Goal: Task Accomplishment & Management: Manage account settings

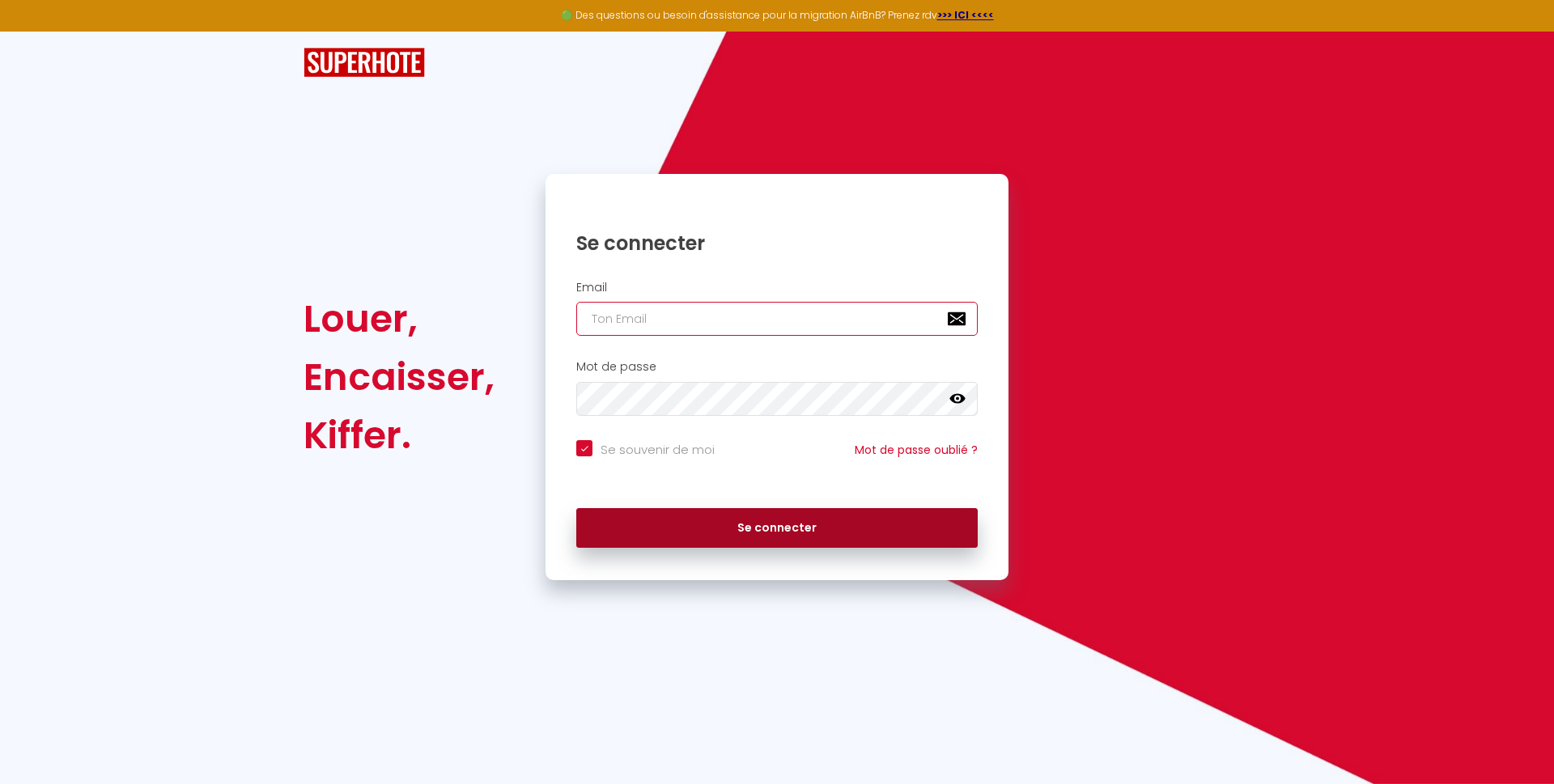
type input "[EMAIL_ADDRESS][DOMAIN_NAME]"
click at [765, 521] on button "Se connecter" at bounding box center [777, 528] width 401 height 41
checkbox input "true"
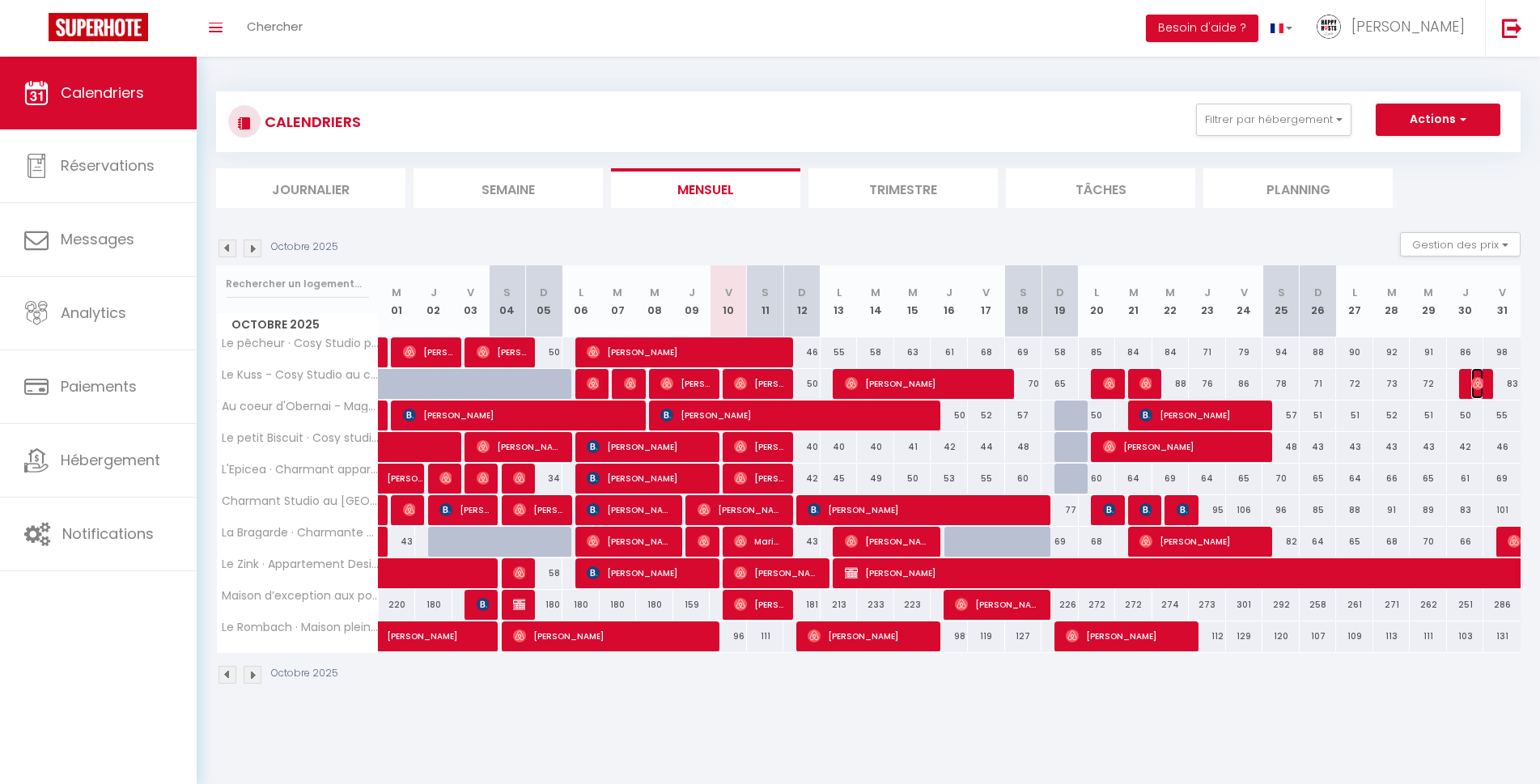
click at [1482, 385] on img at bounding box center [1478, 384] width 13 height 13
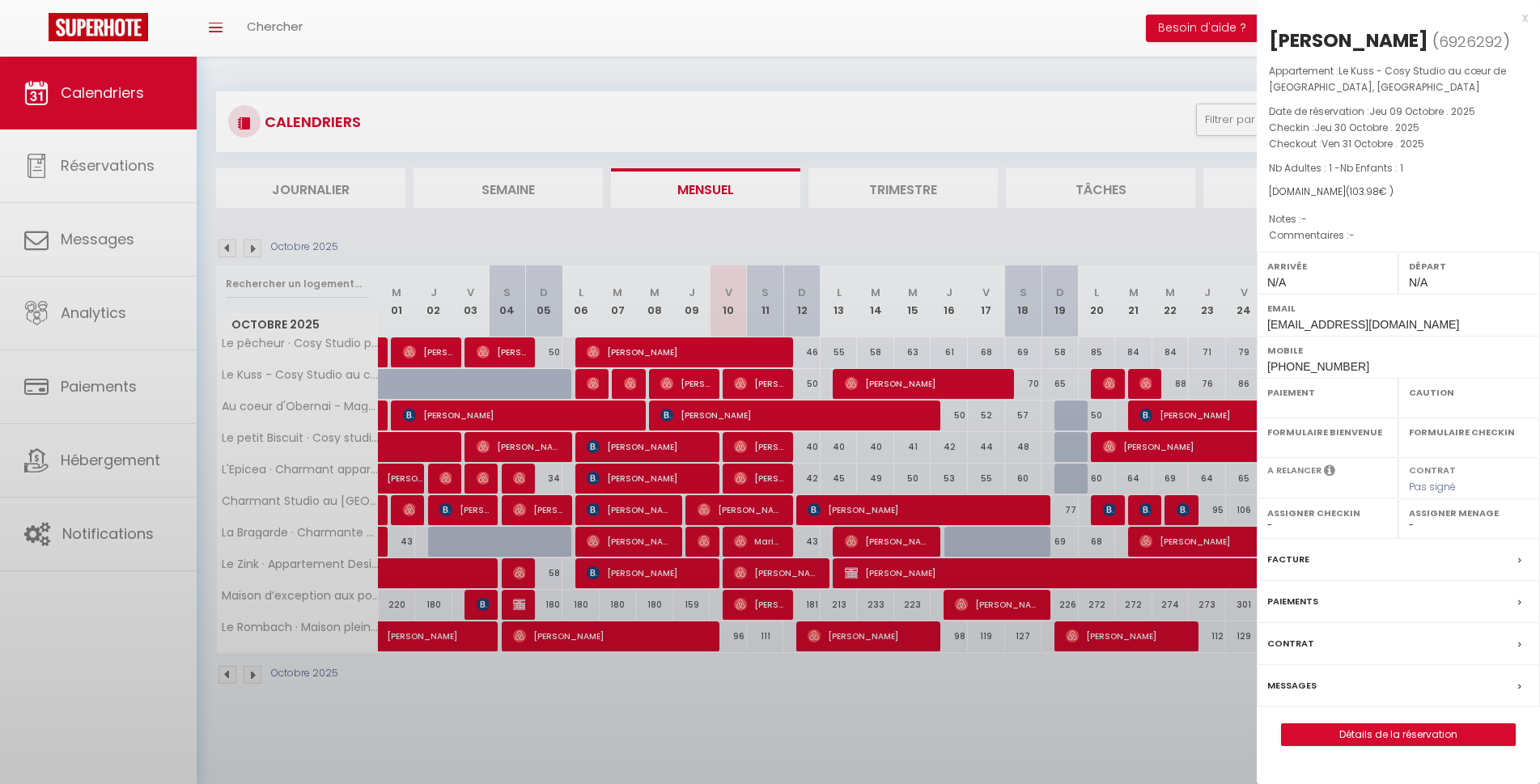
select select "OK"
select select "0"
select select "1"
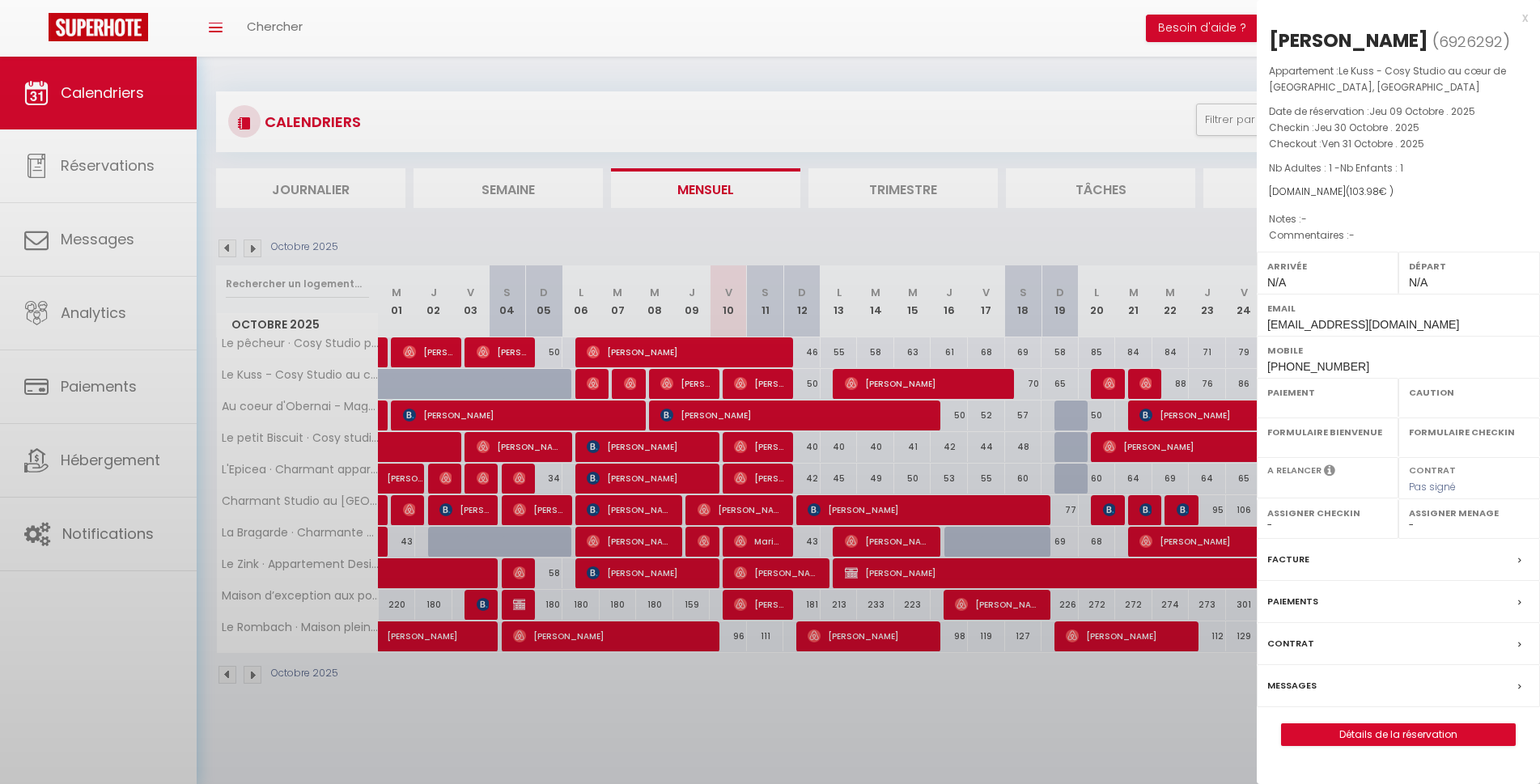
select select
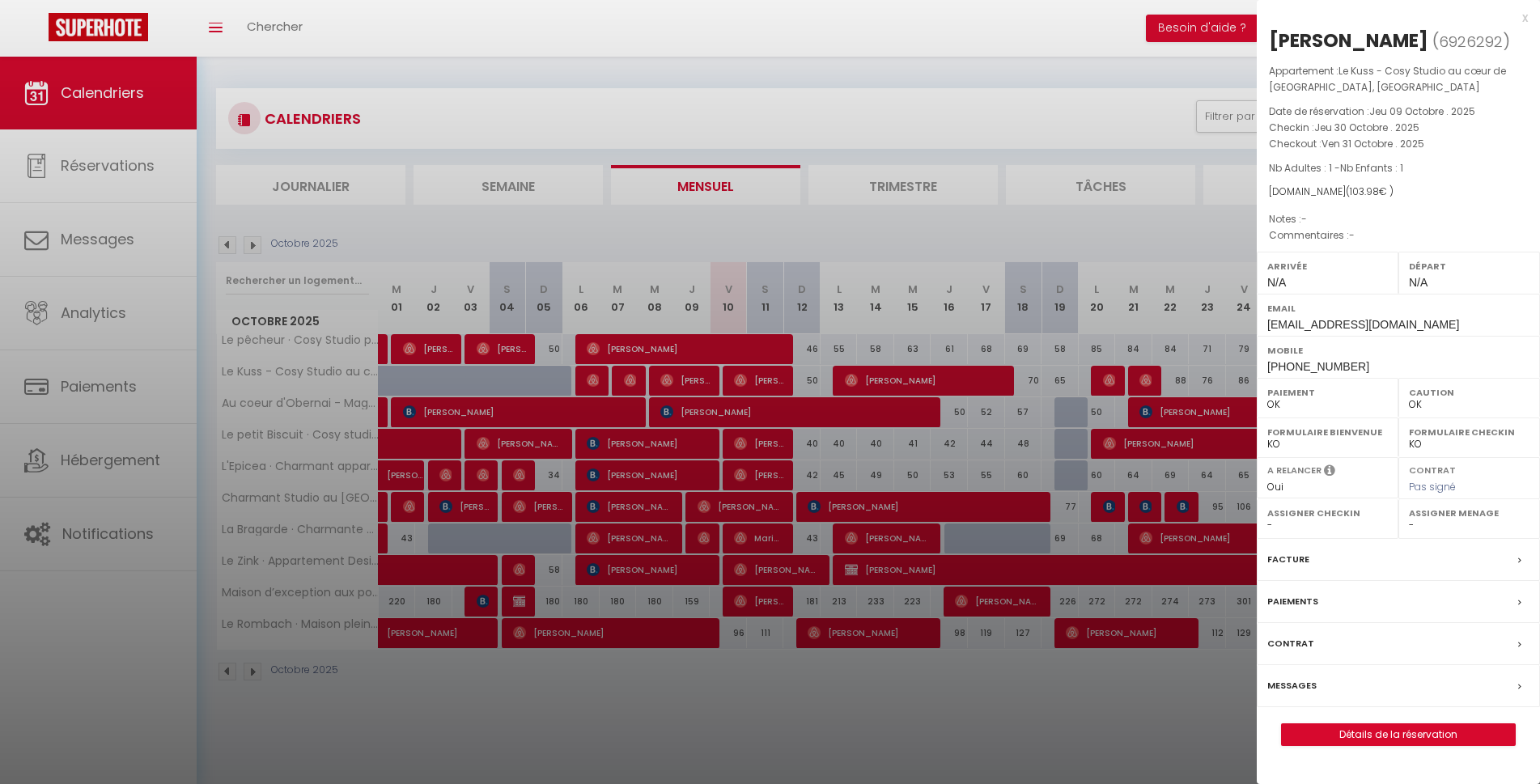
scroll to position [57, 0]
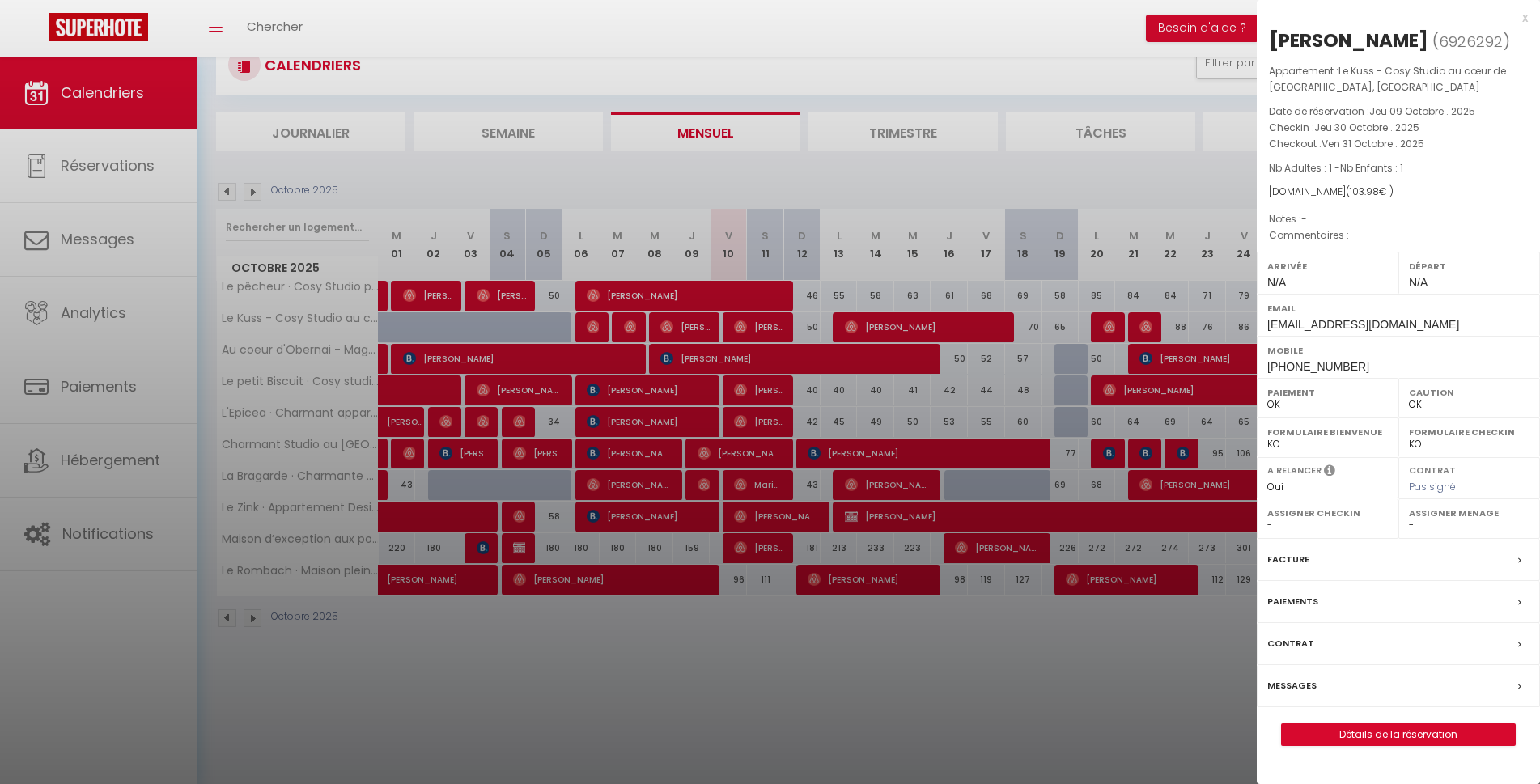
click at [1349, 624] on div "Paiements" at bounding box center [1398, 602] width 283 height 42
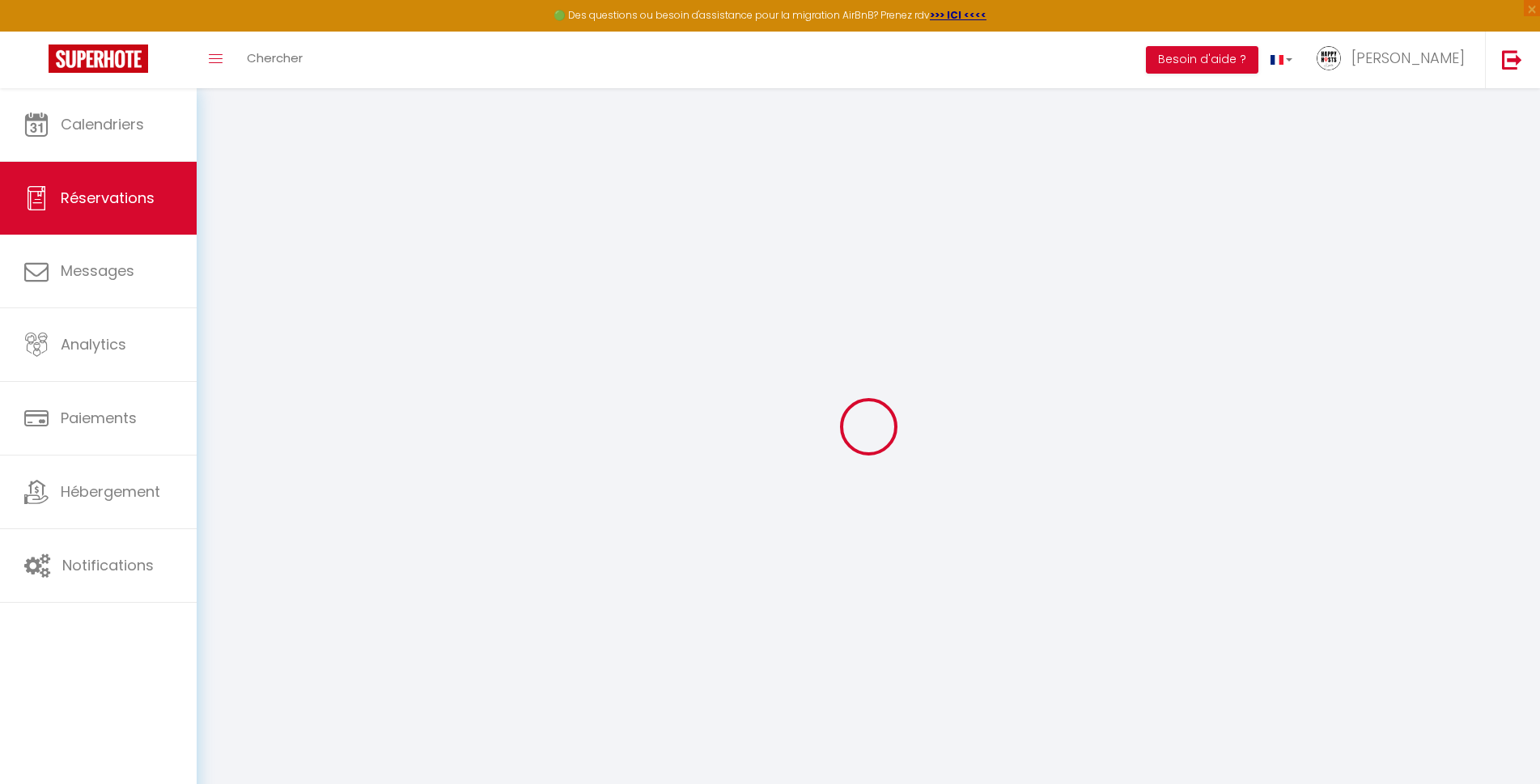
select select
checkbox input "false"
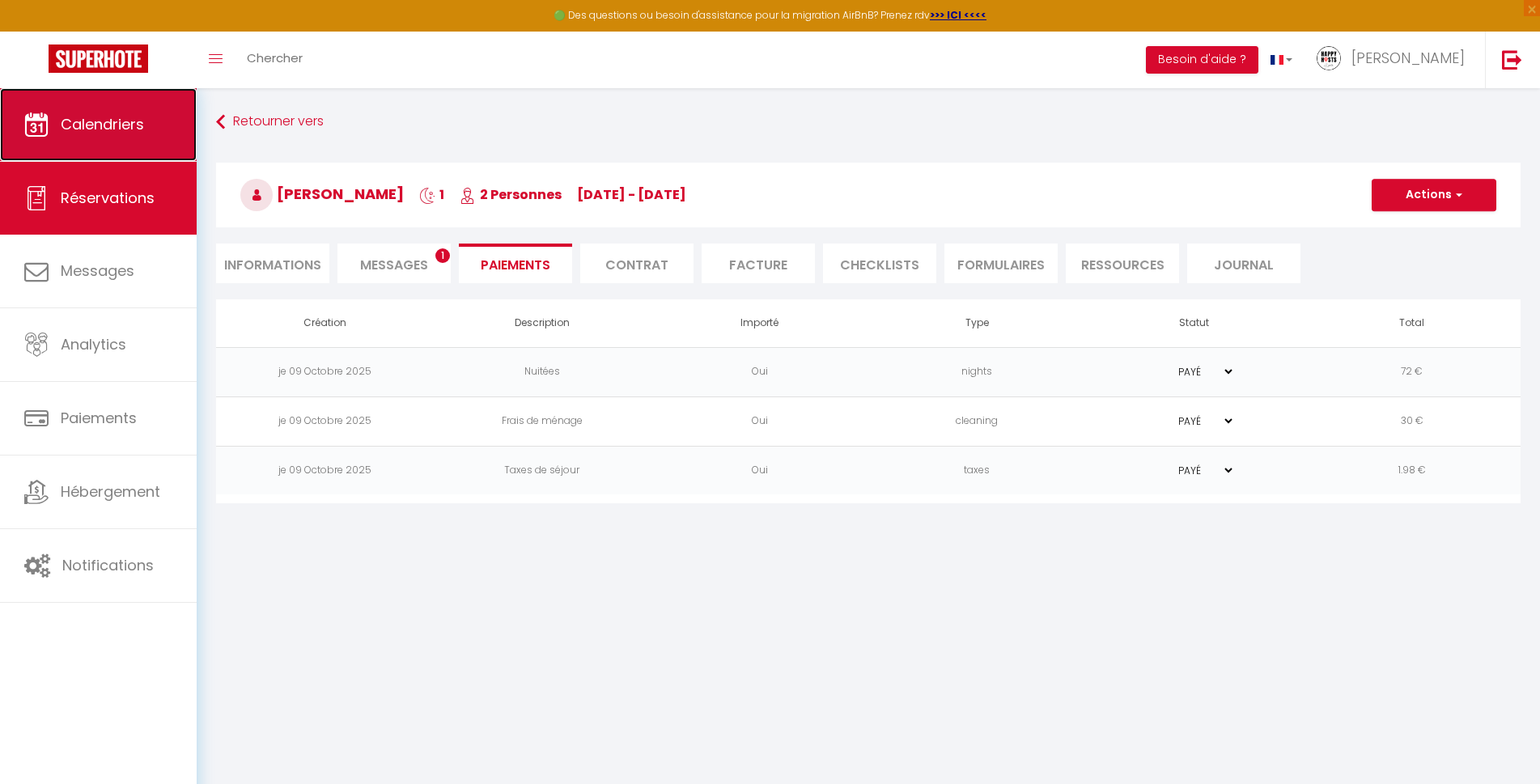
click at [112, 123] on span "Calendriers" at bounding box center [102, 124] width 83 height 20
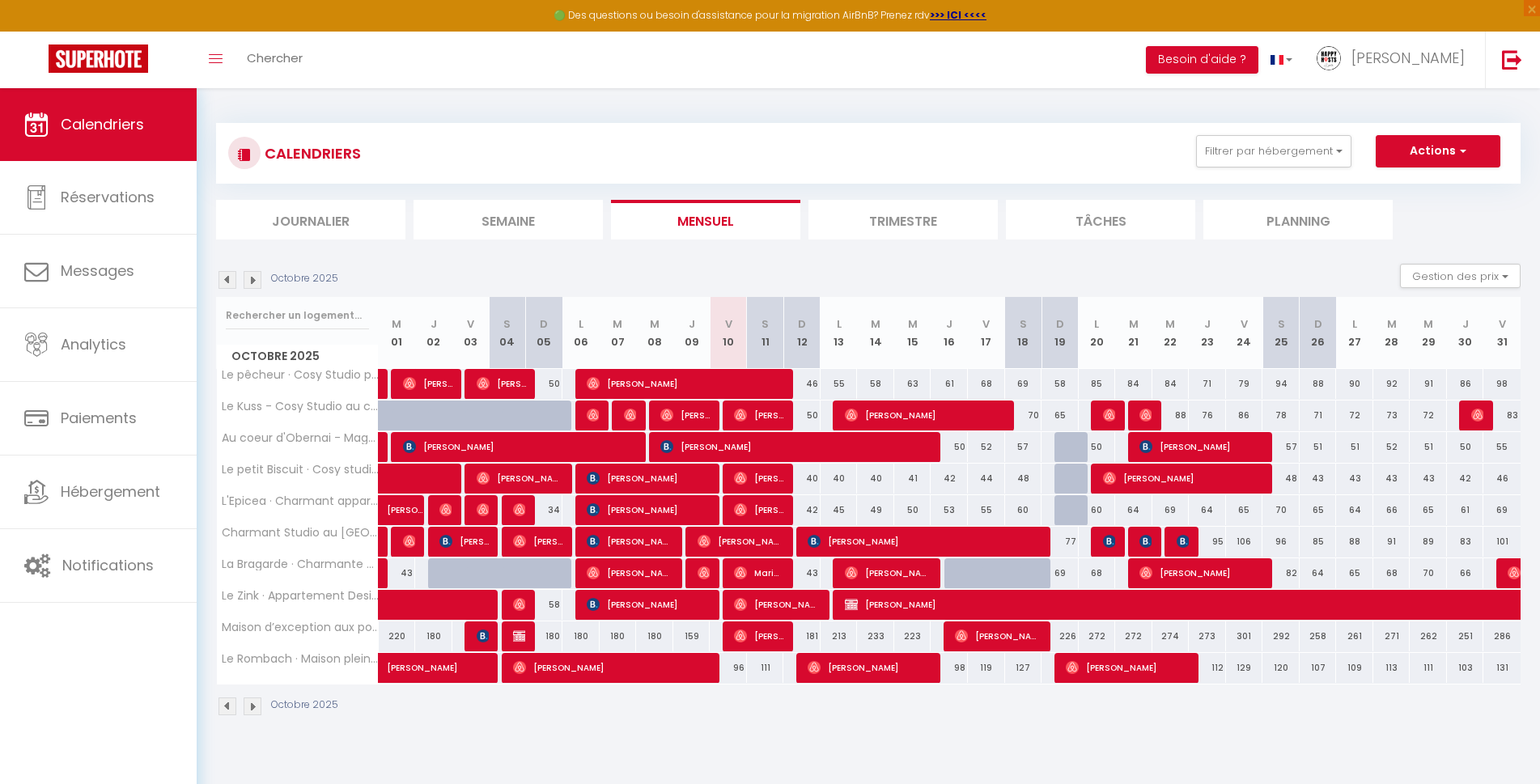
click at [1115, 418] on div at bounding box center [1106, 416] width 37 height 31
click at [1100, 412] on div at bounding box center [1109, 416] width 37 height 31
click at [1103, 413] on img at bounding box center [1110, 415] width 13 height 13
select select "OK"
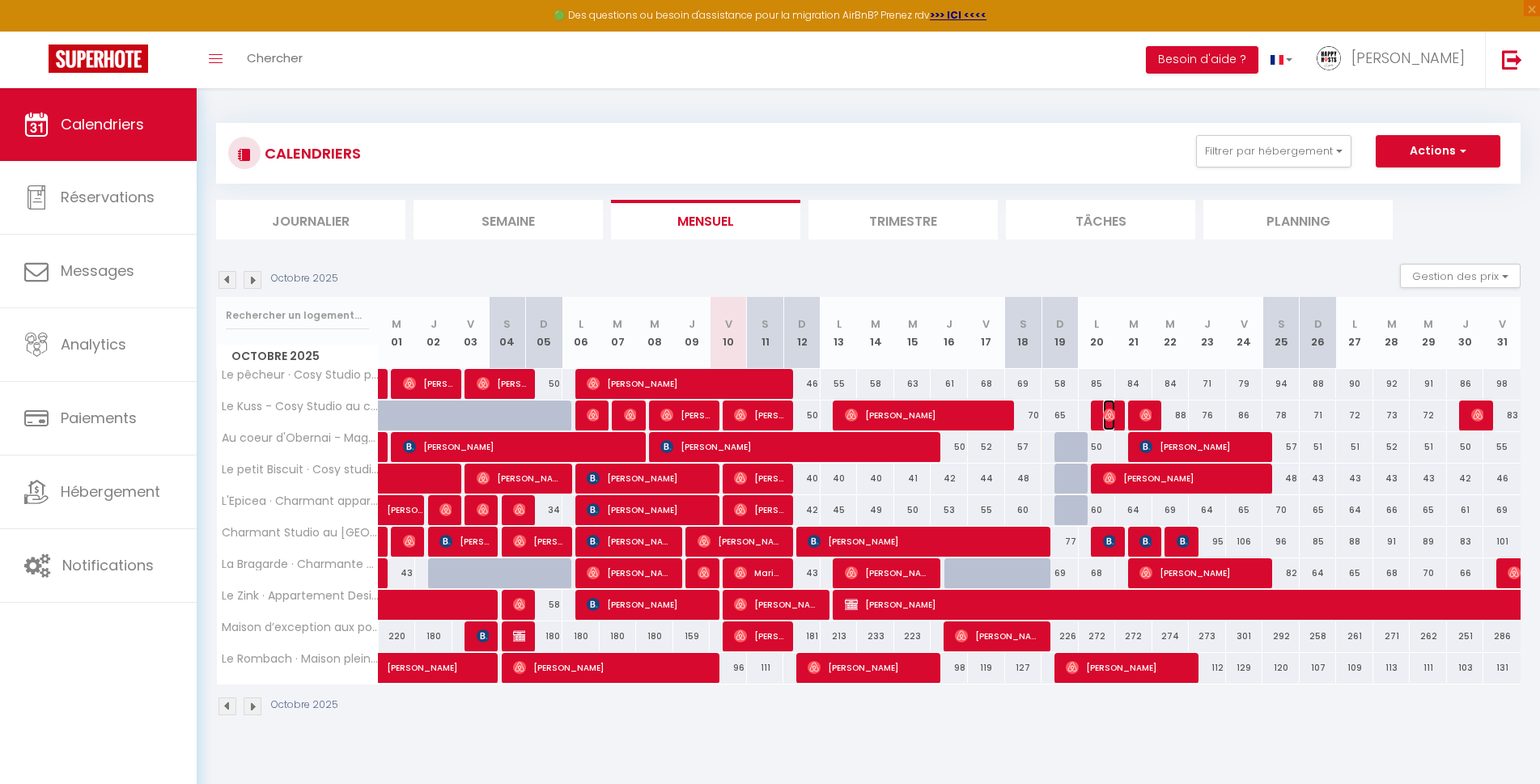
select select "0"
select select "1"
select select
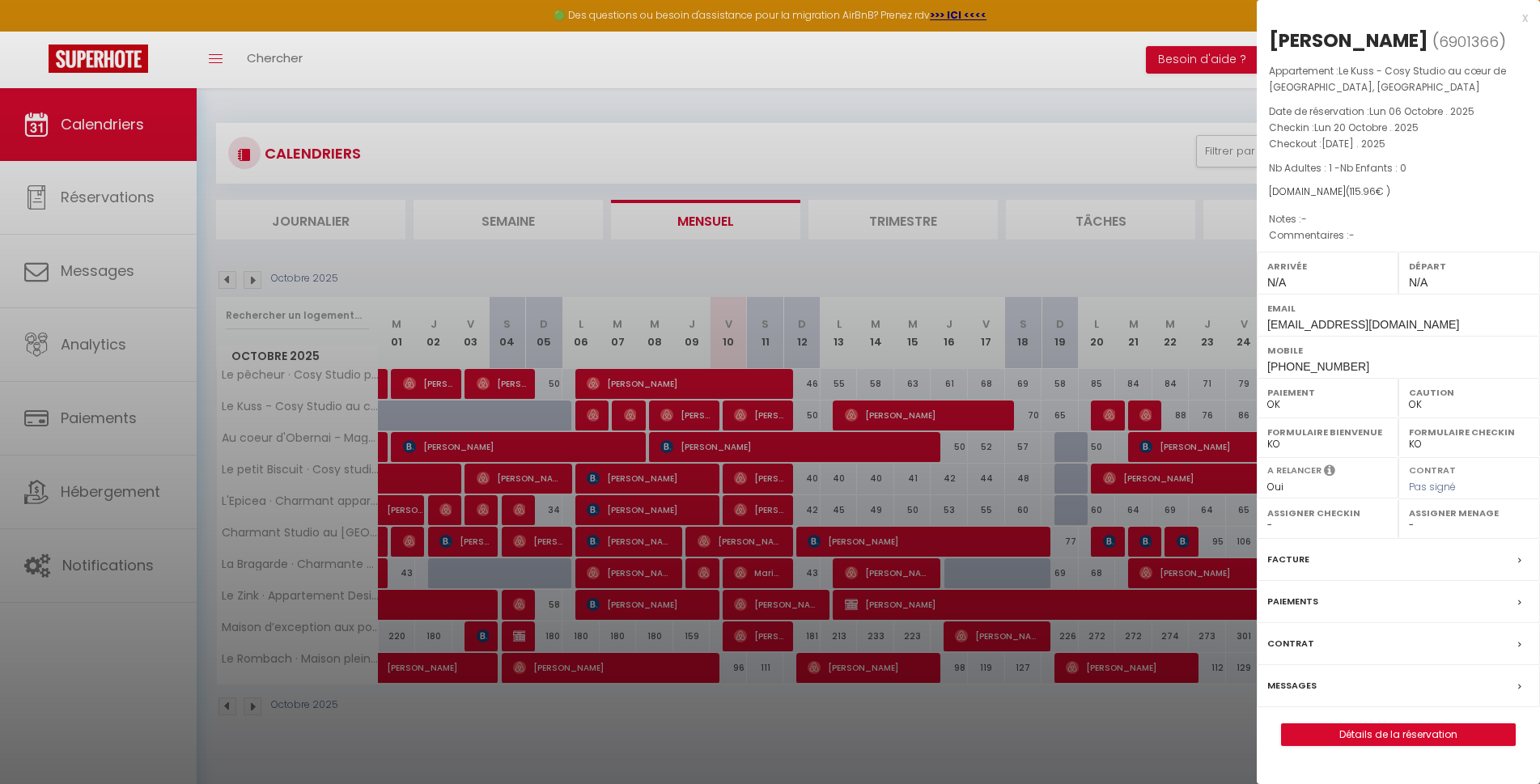
click at [1071, 120] on div at bounding box center [770, 392] width 1540 height 784
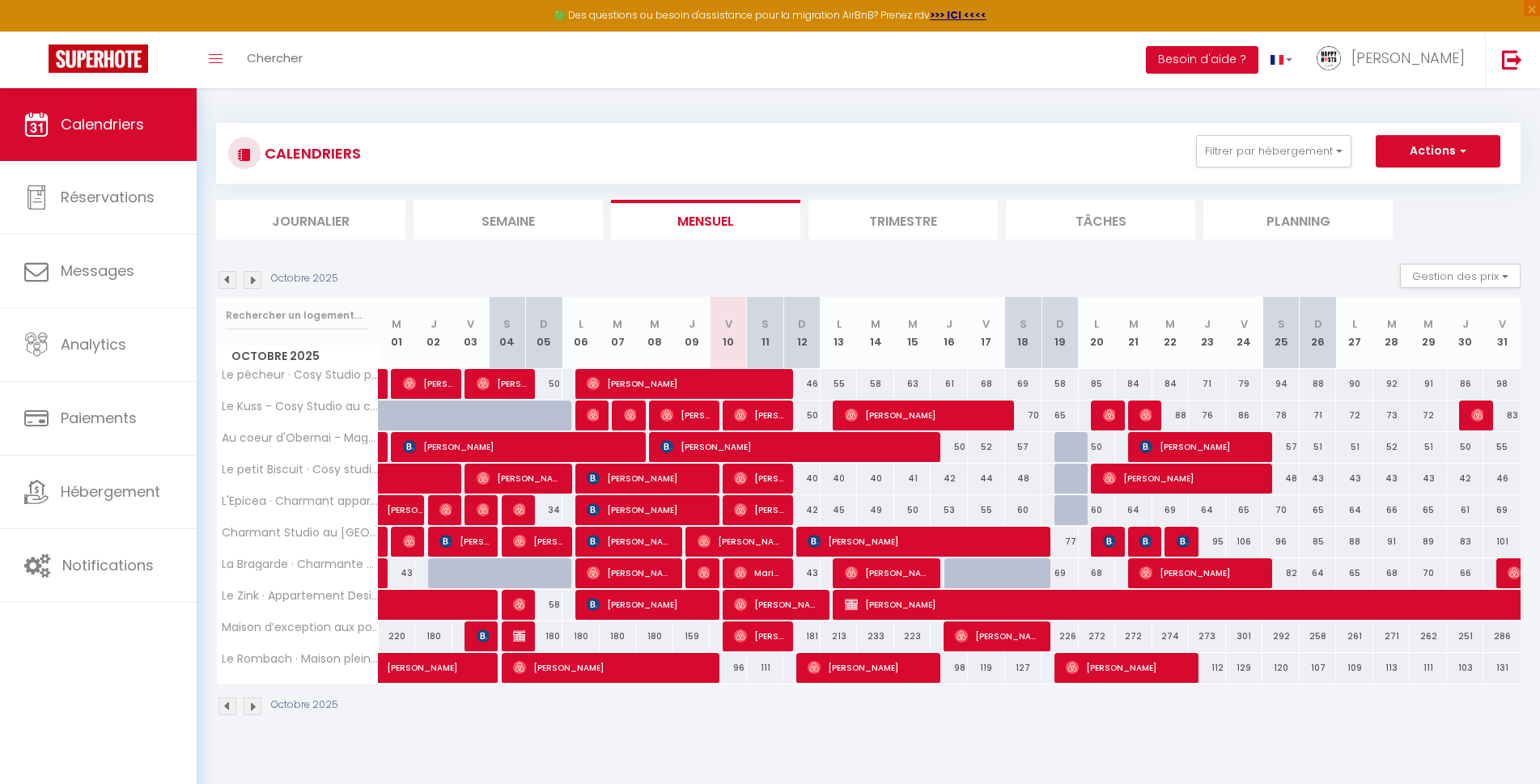
click at [220, 712] on img at bounding box center [227, 706] width 18 height 18
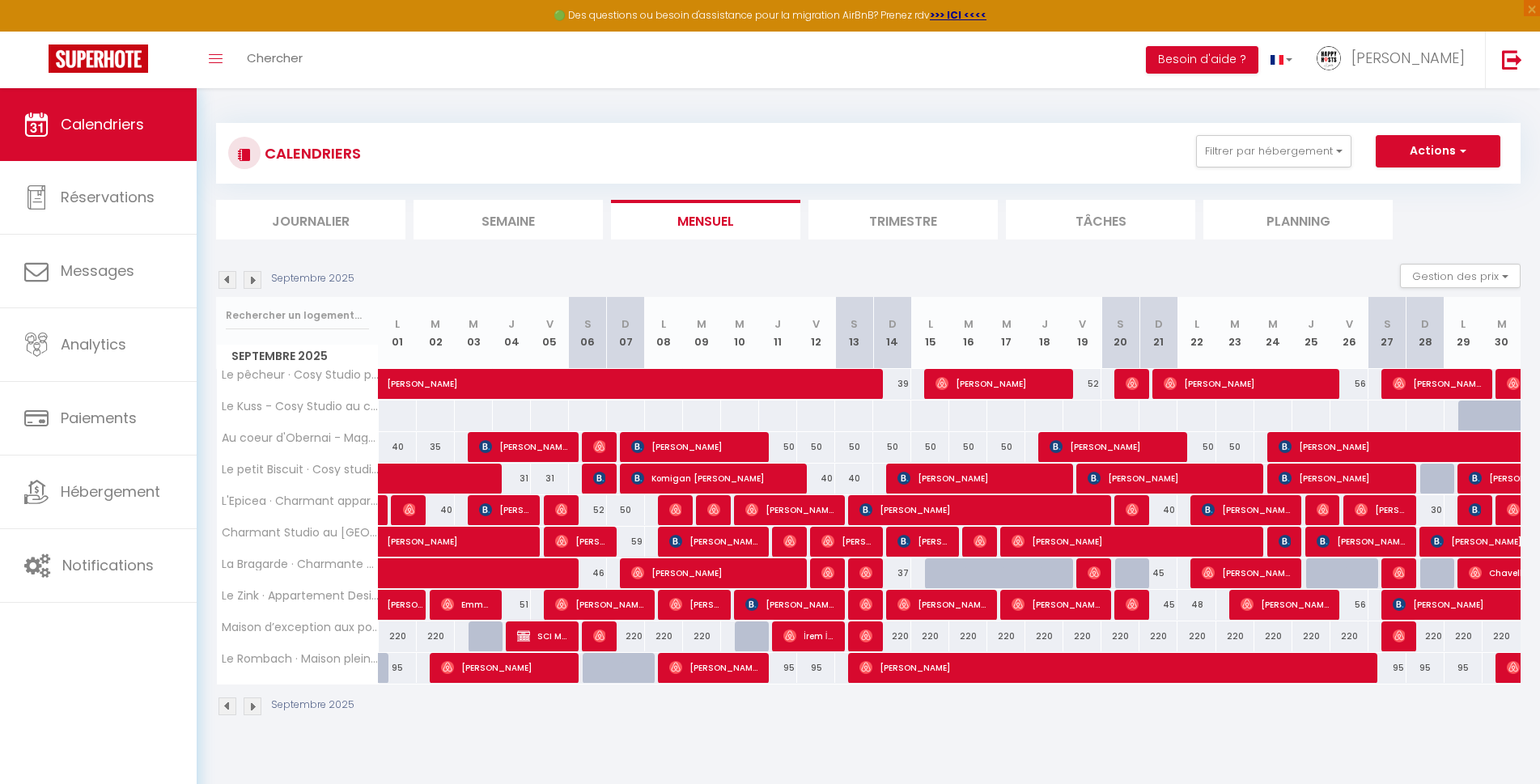
click at [252, 283] on img at bounding box center [252, 279] width 18 height 18
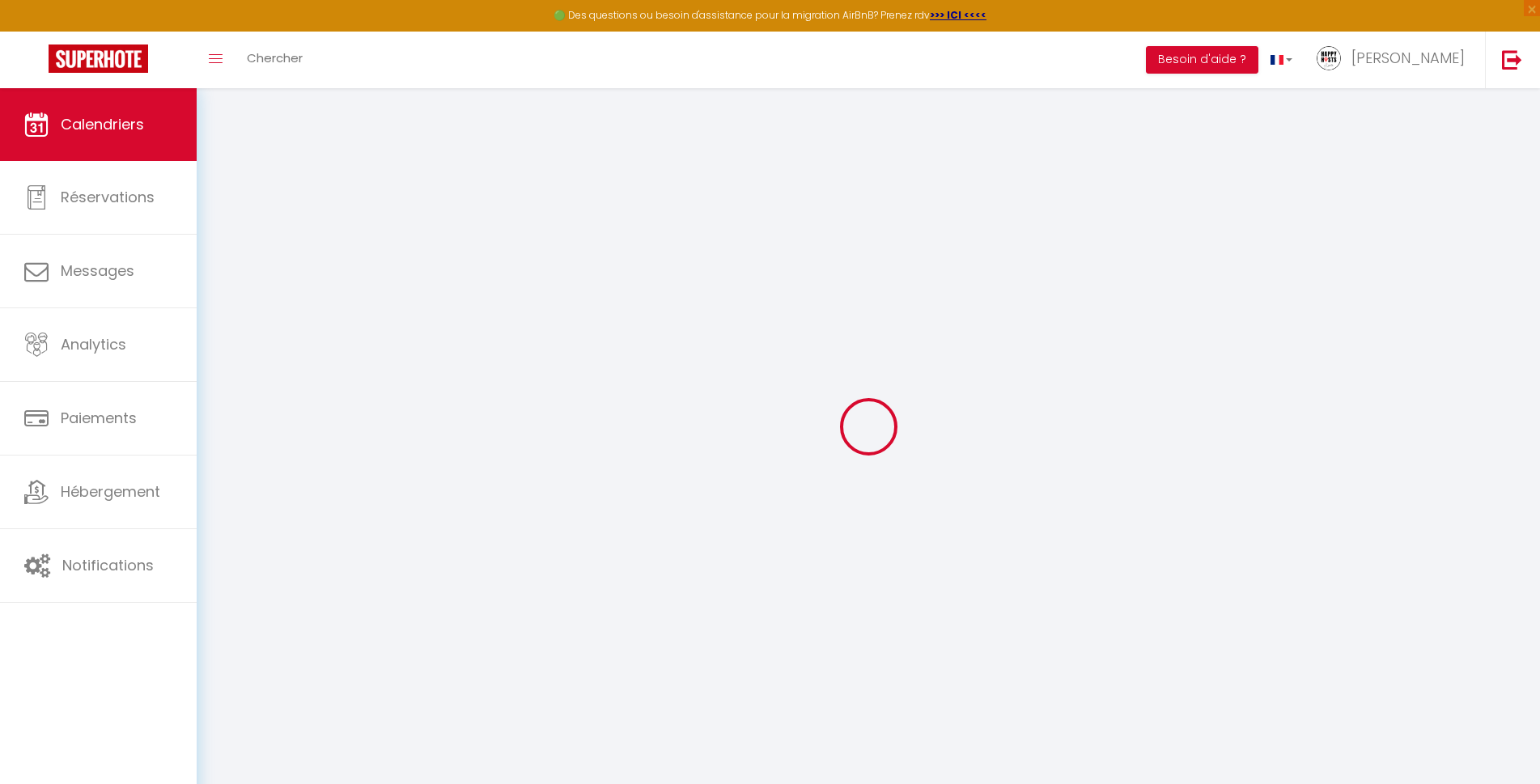
select select "0"
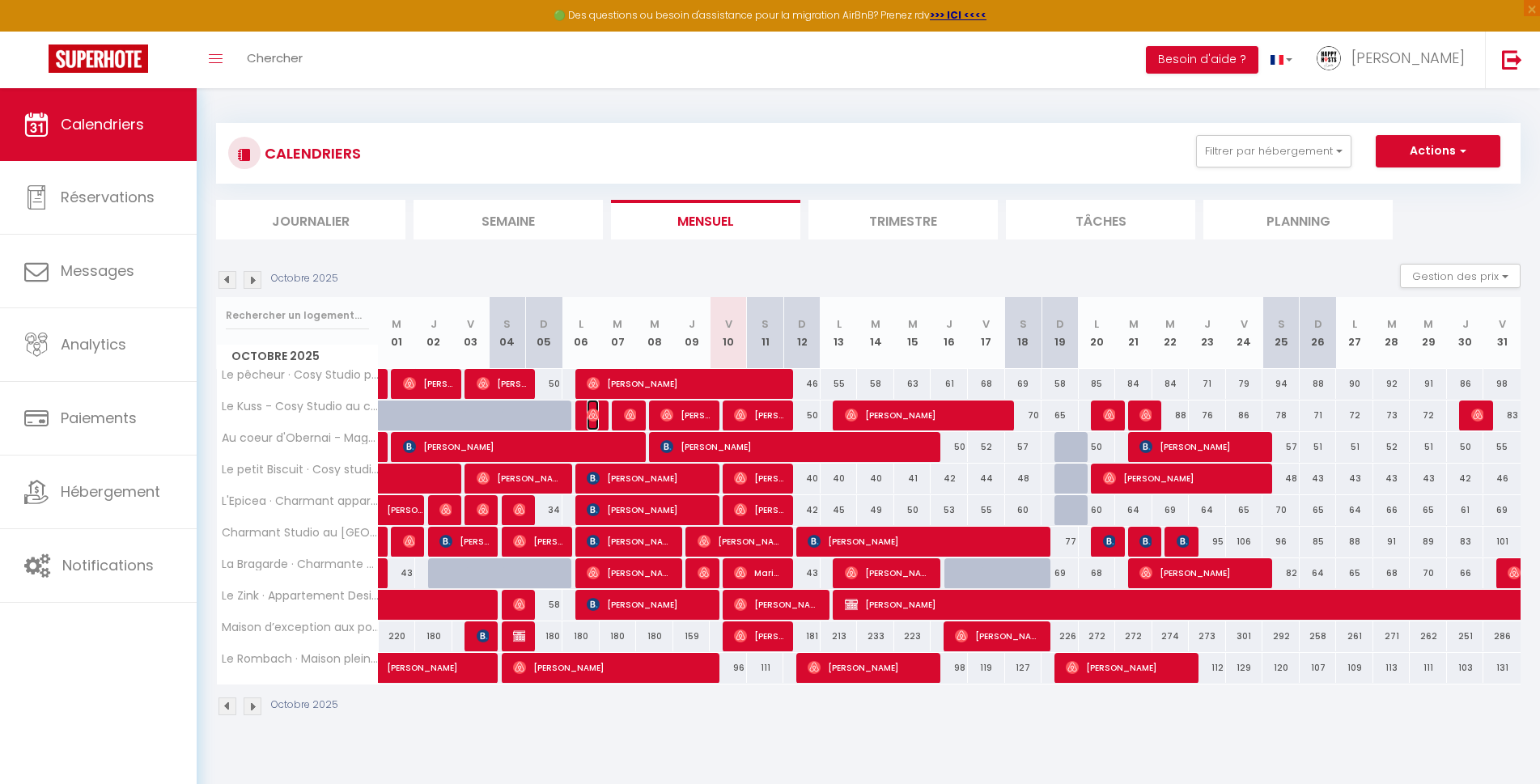
click at [595, 416] on img at bounding box center [594, 415] width 13 height 13
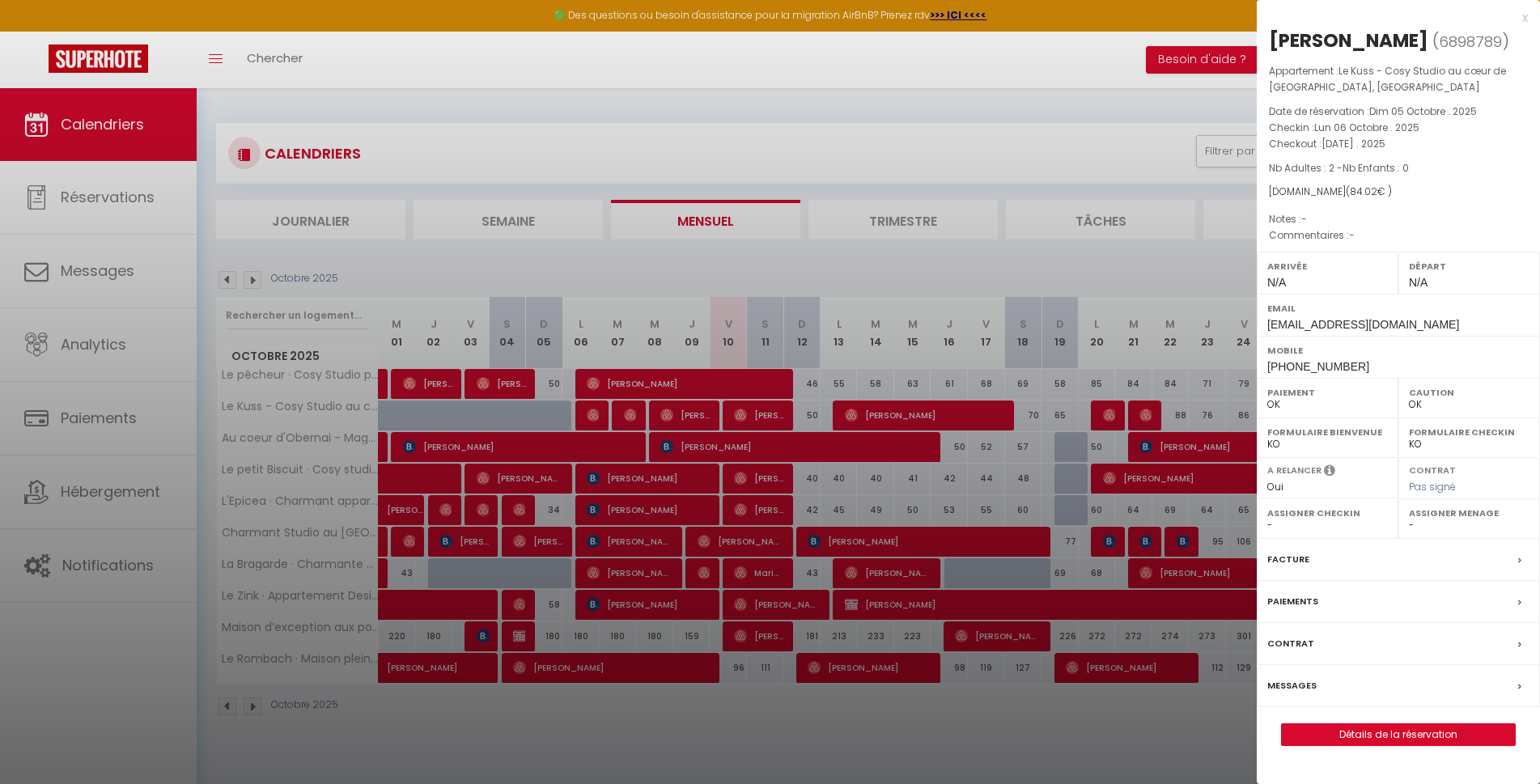
click at [1357, 581] on div "Facture" at bounding box center [1398, 559] width 283 height 42
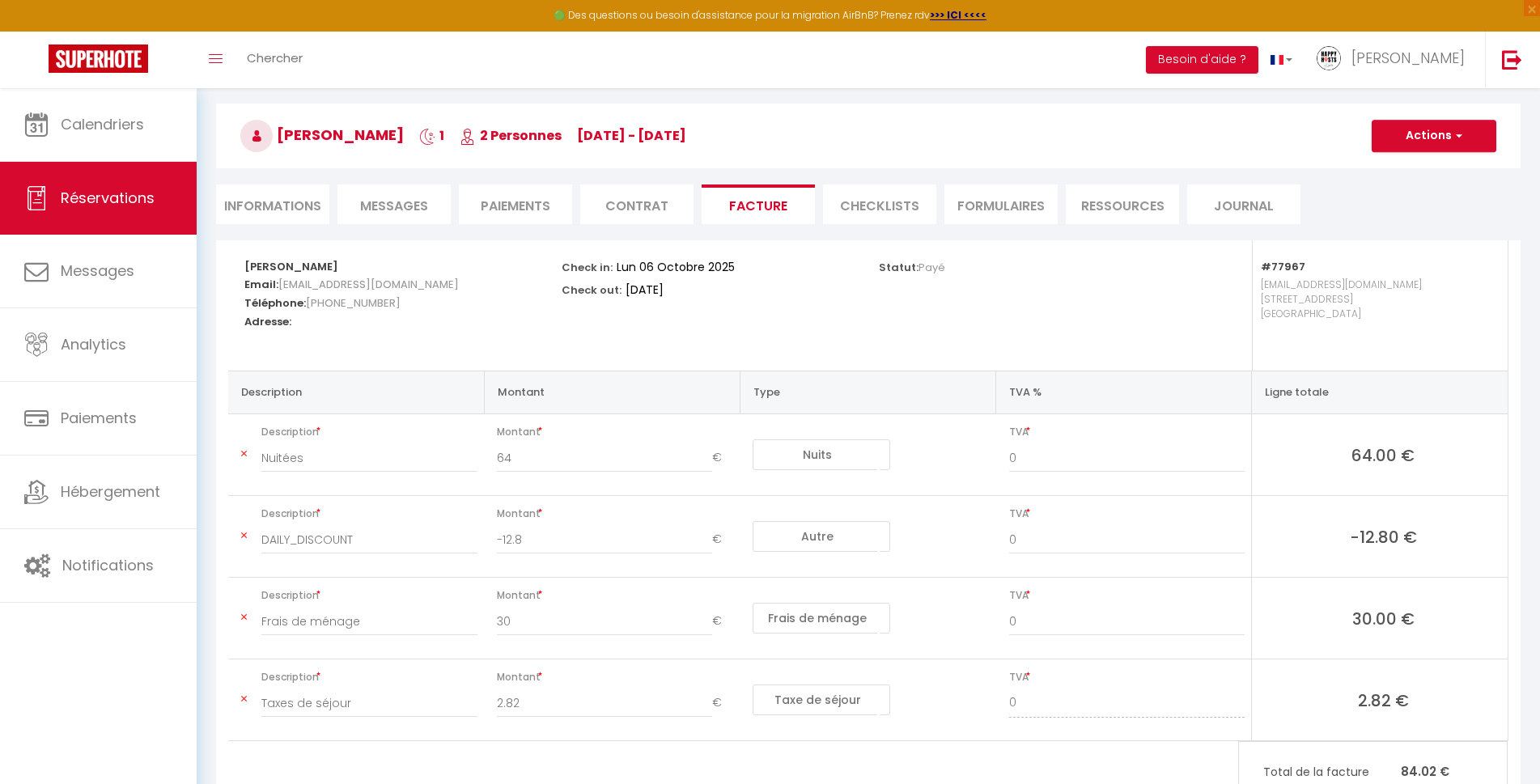
scroll to position [125, 0]
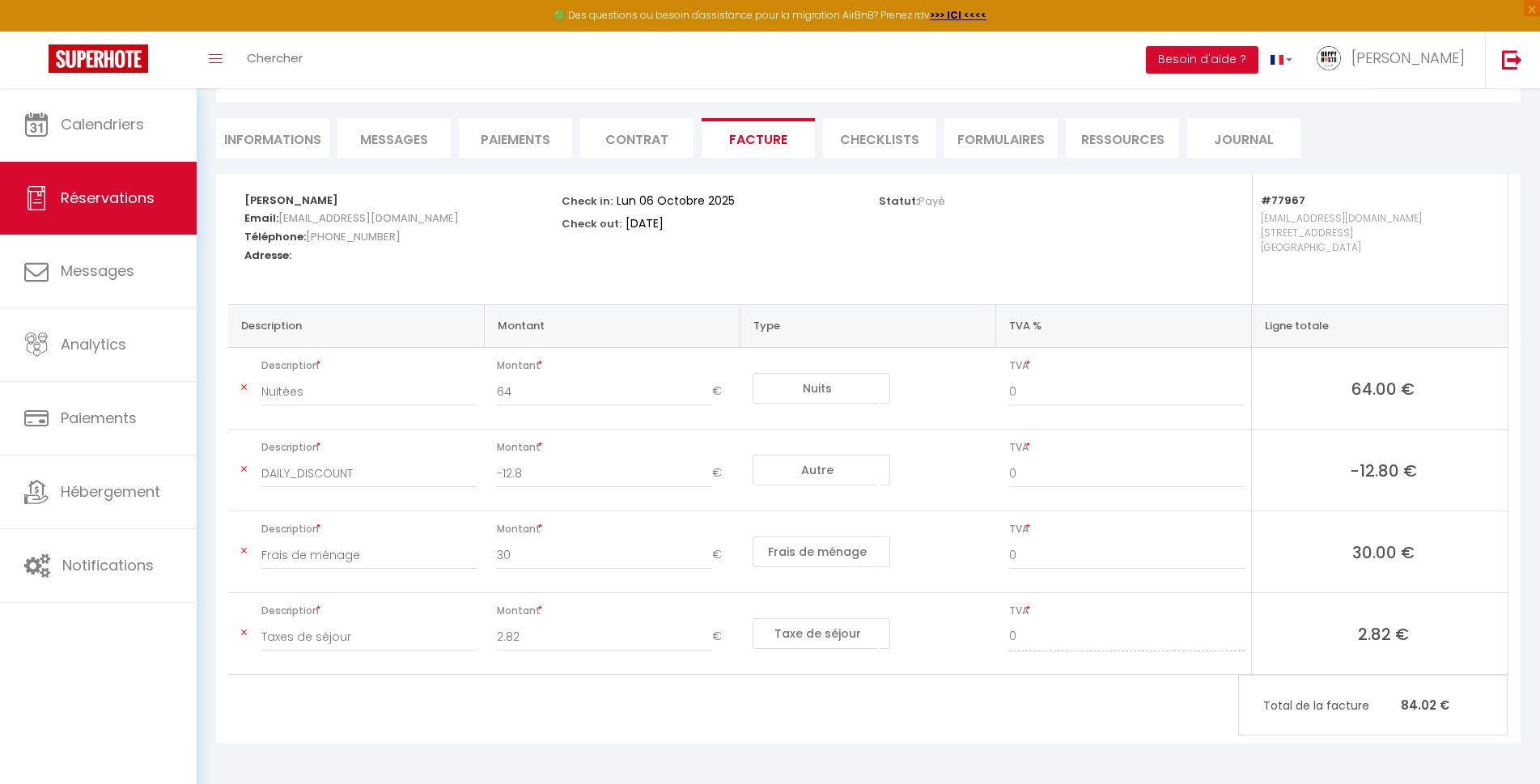
click at [697, 222] on select "[DATE]" at bounding box center [690, 224] width 136 height 25
click at [984, 244] on div "Statut: Payé" at bounding box center [1027, 239] width 317 height 130
click at [682, 196] on select "Lun 06 Octobre 2025" at bounding box center [680, 201] width 136 height 25
click at [796, 242] on div "Check in: [DATE] Check out: [DATE]" at bounding box center [710, 212] width 296 height 77
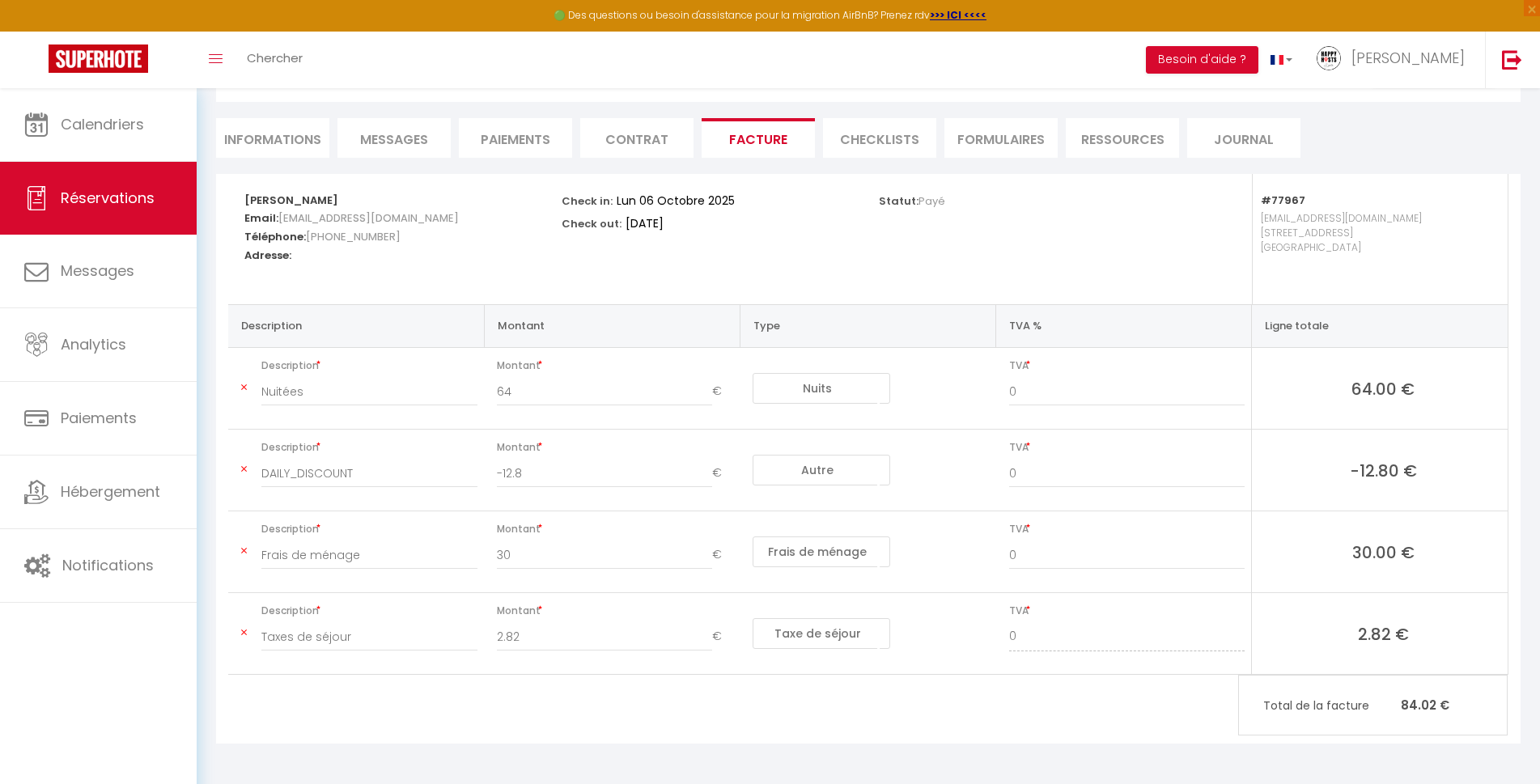
click at [547, 143] on li "Paiements" at bounding box center [515, 138] width 113 height 40
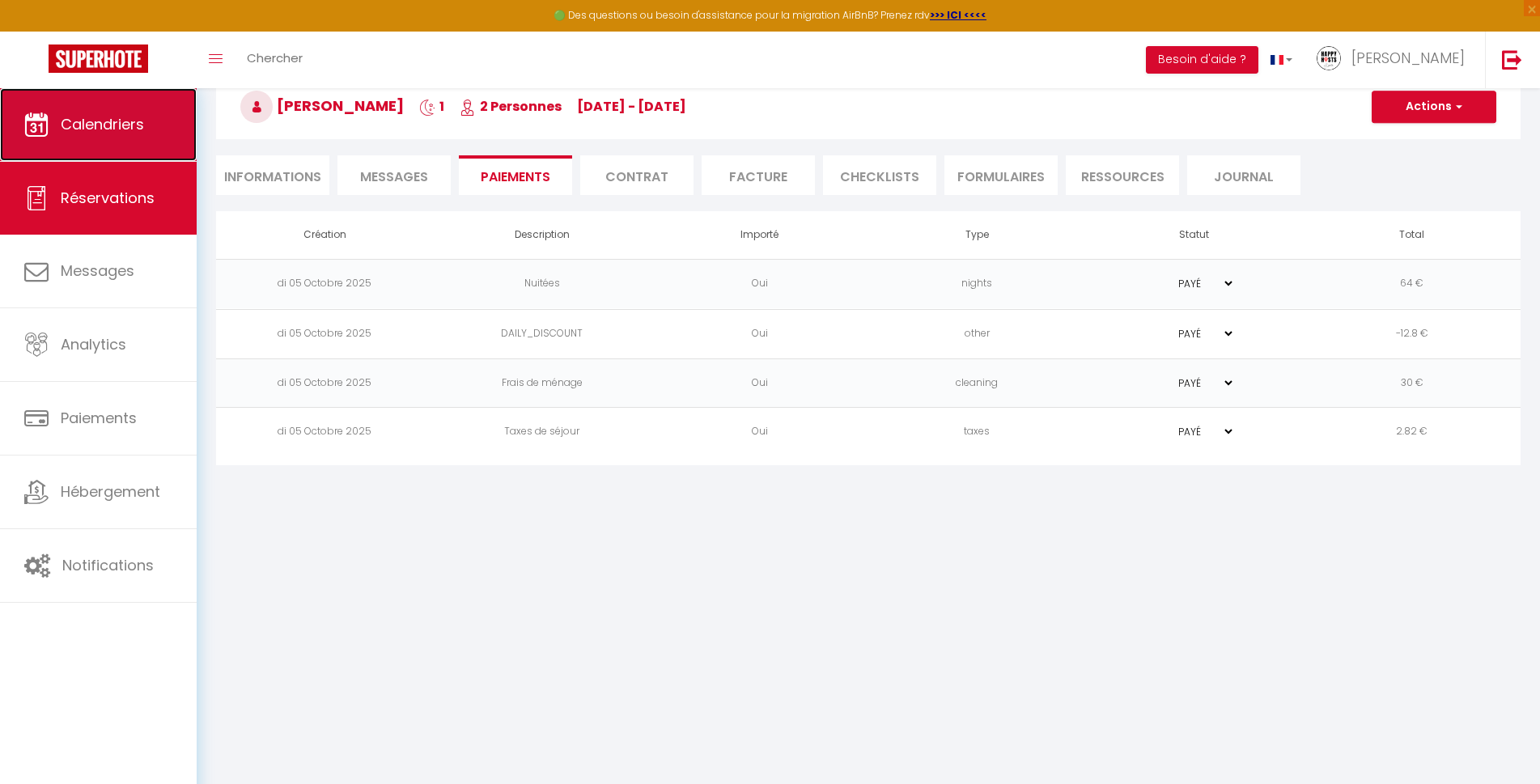
click at [112, 138] on link "Calendriers" at bounding box center [98, 125] width 196 height 73
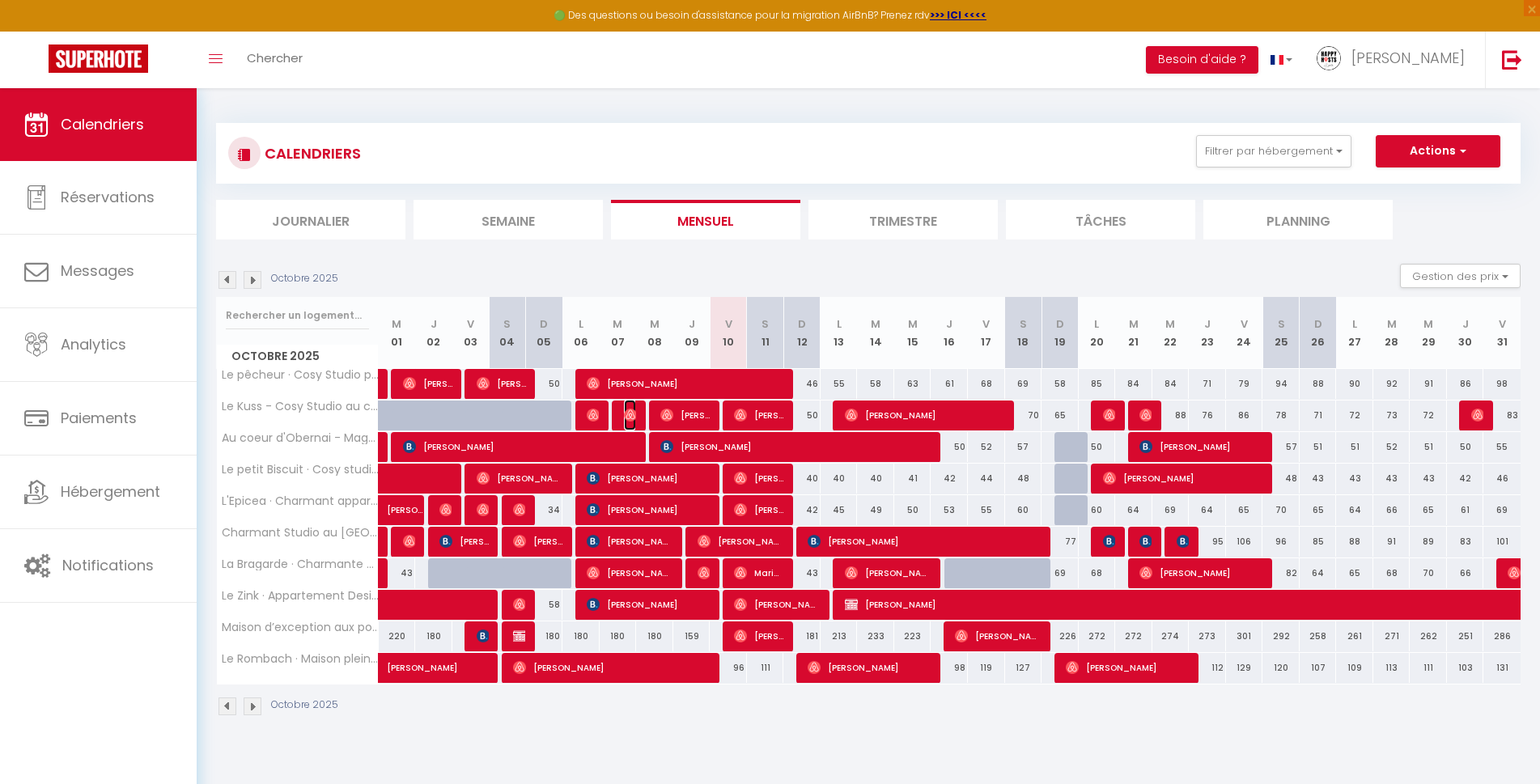
click at [631, 413] on img at bounding box center [630, 415] width 13 height 13
select select "OK"
select select "0"
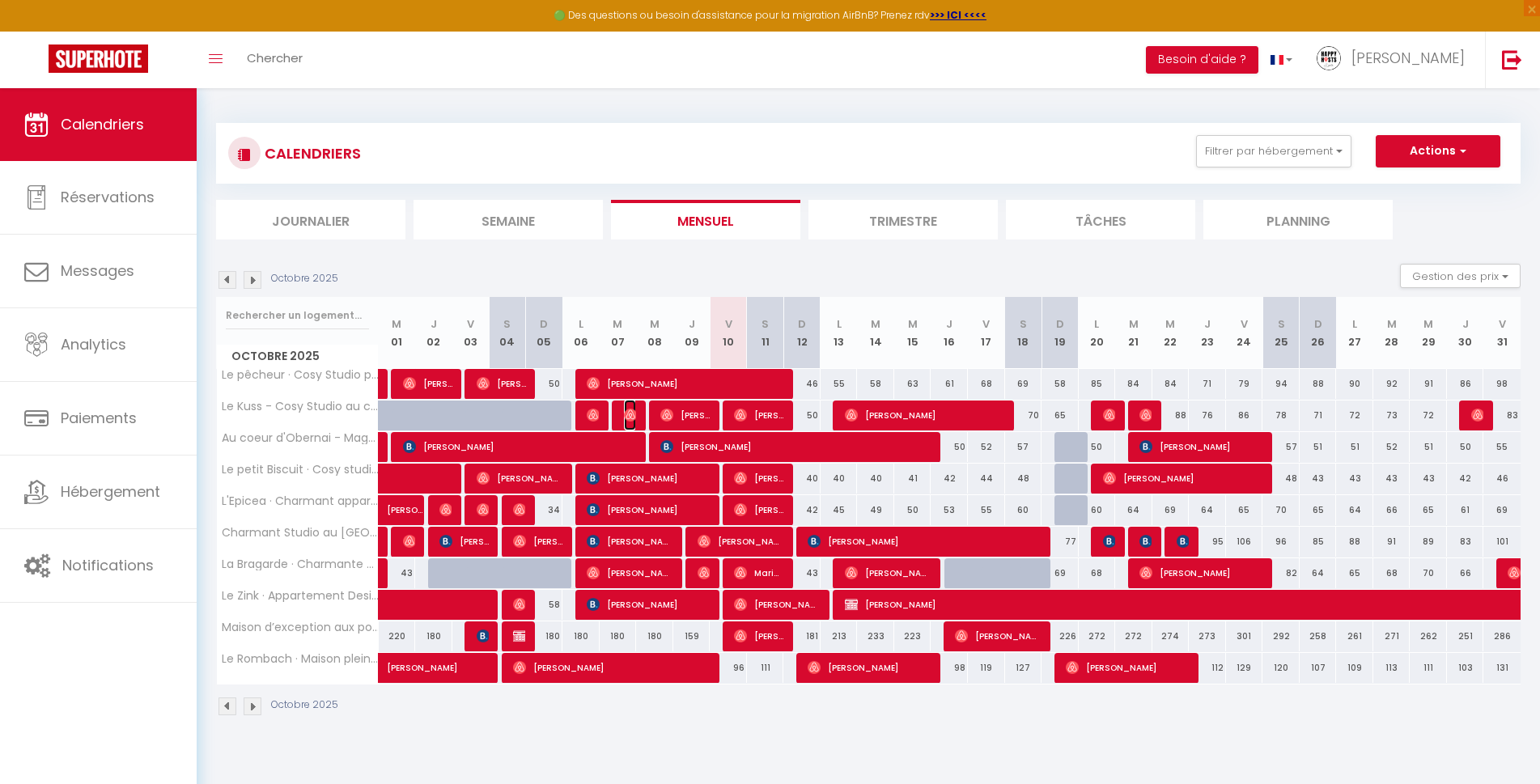
select select "1"
select select
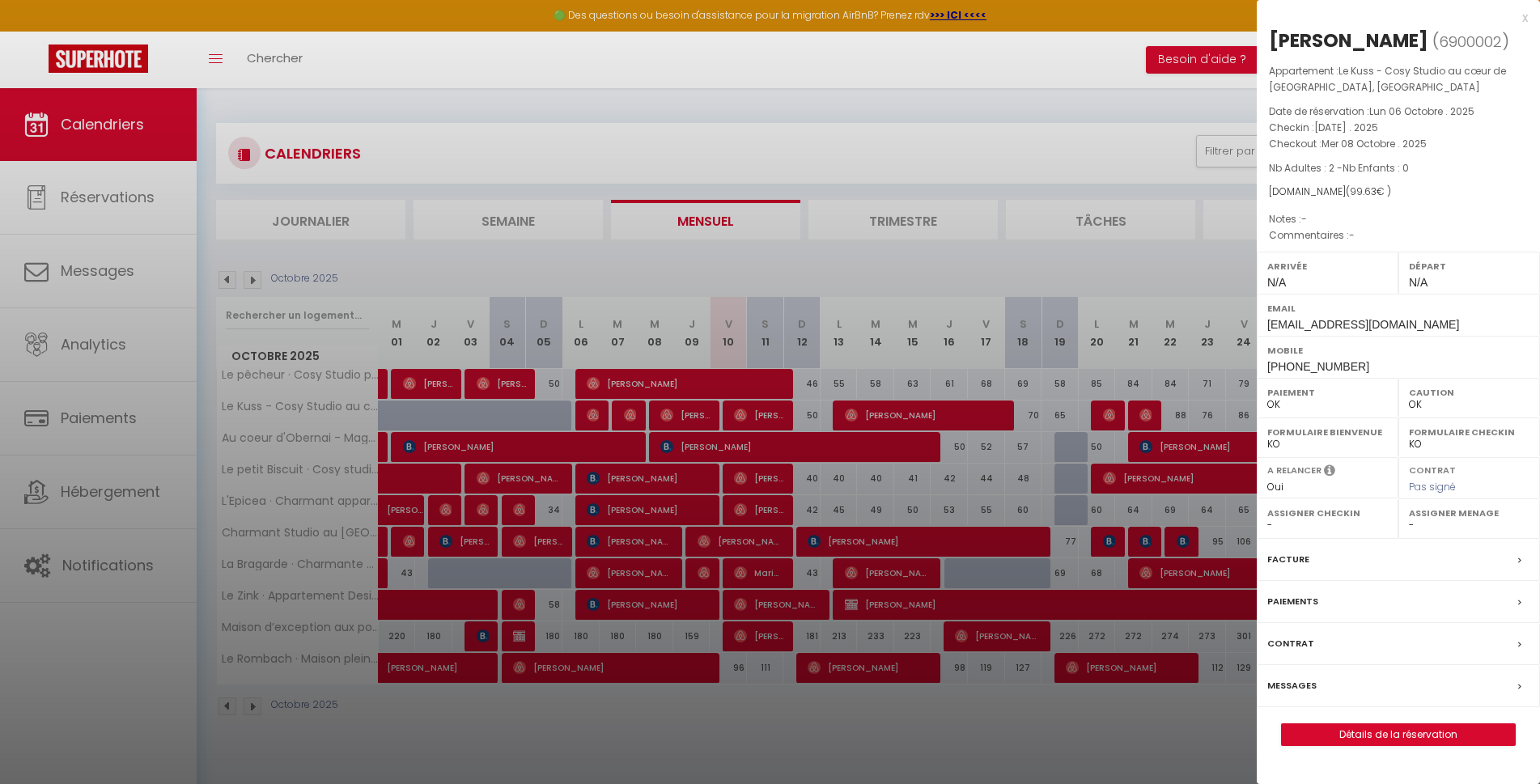
click at [1357, 559] on div "Facture" at bounding box center [1398, 559] width 283 height 42
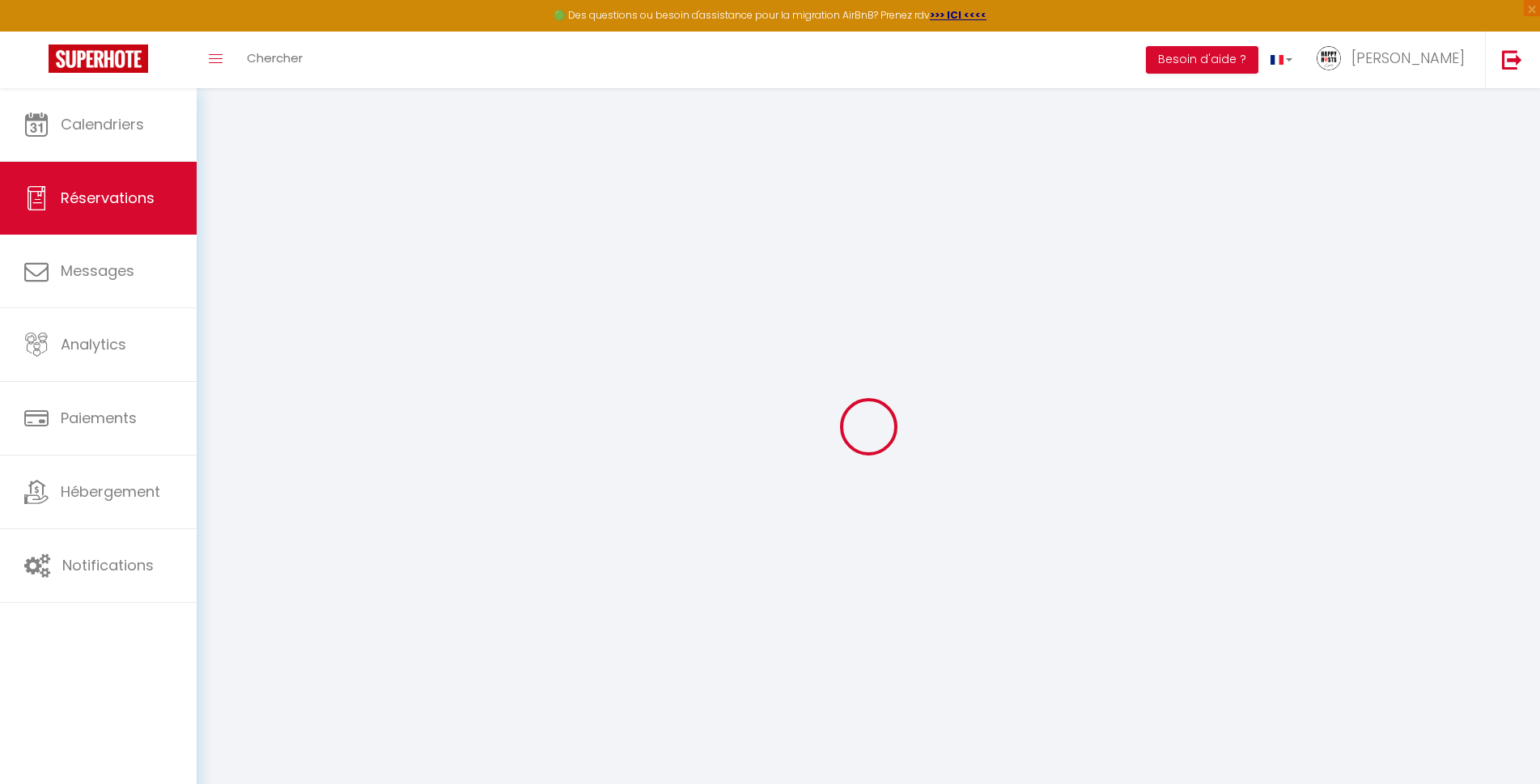
select select "cleaning"
select select "taxes"
select select
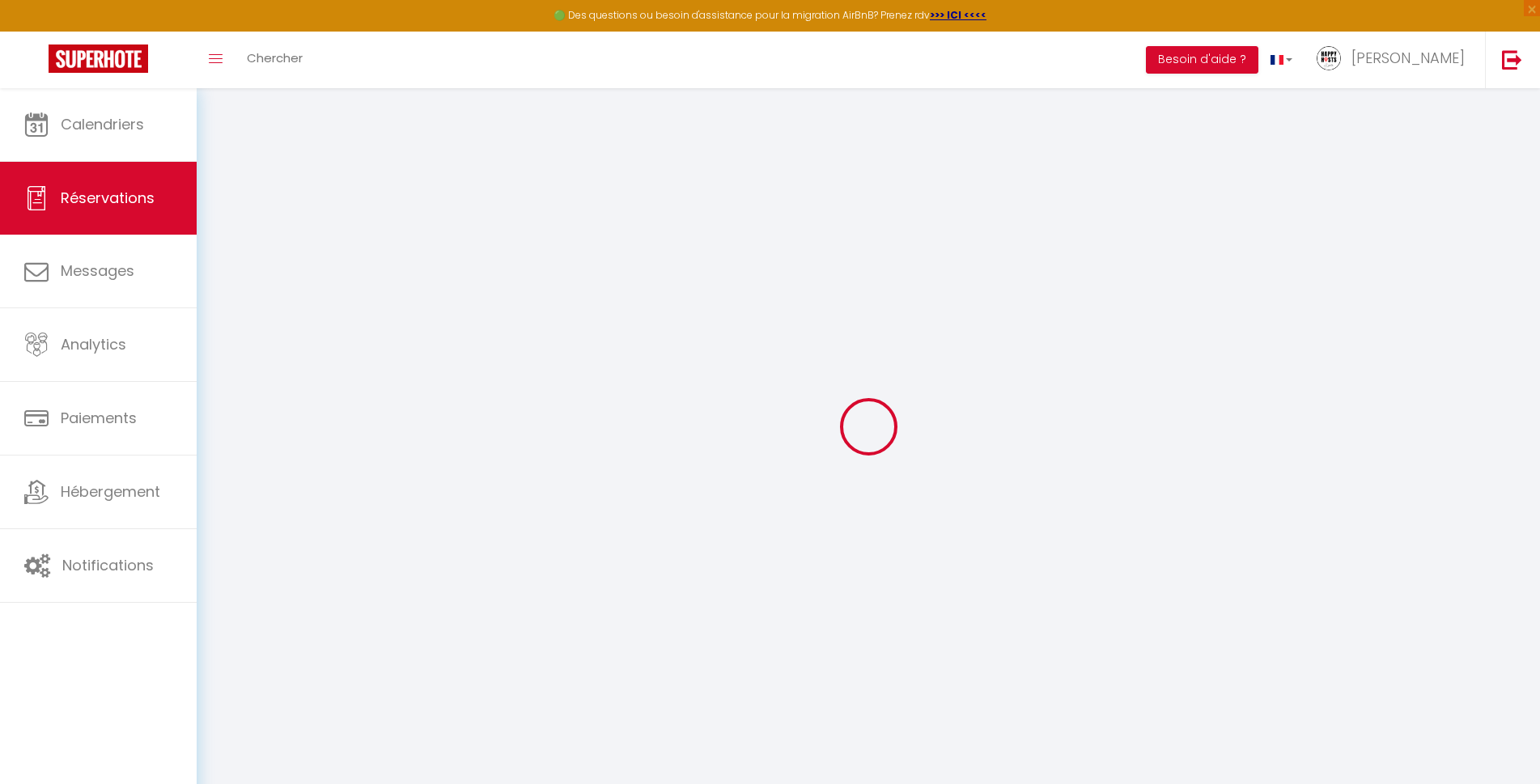
checkbox input "false"
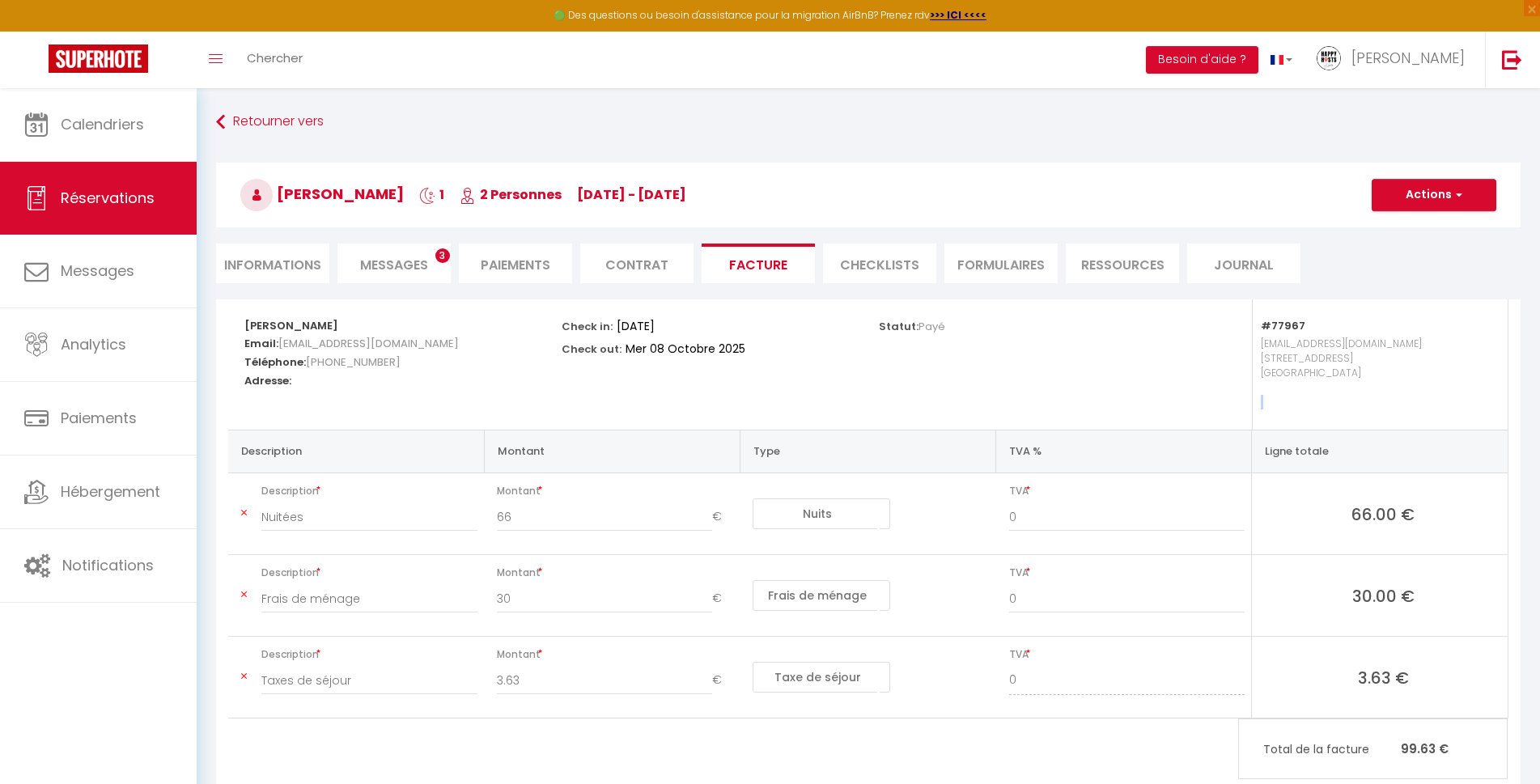
drag, startPoint x: 1538, startPoint y: 399, endPoint x: 1548, endPoint y: 487, distance: 88.6
click at [1540, 487] on html "🟢 Des questions ou besoin d'assistance pour la migration AirBnB? Prenez rdv >>>…" at bounding box center [770, 392] width 1540 height 784
click at [1540, 453] on div "Retourner vers [PERSON_NAME] 1 2 Personnes [DATE] - [DATE] Actions Enregistrer …" at bounding box center [868, 459] width 1344 height 740
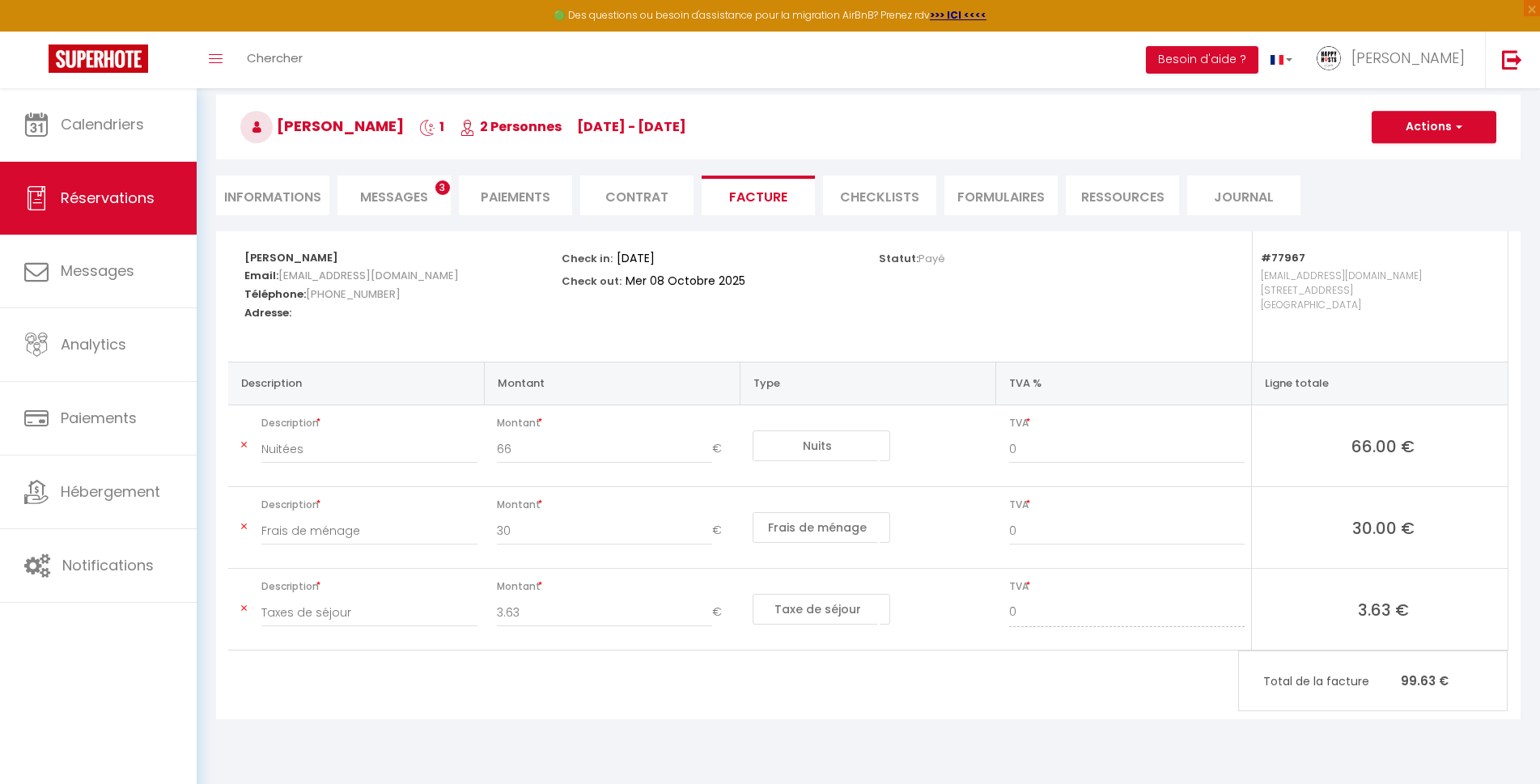
scroll to position [89, 0]
